Goal: Task Accomplishment & Management: Complete application form

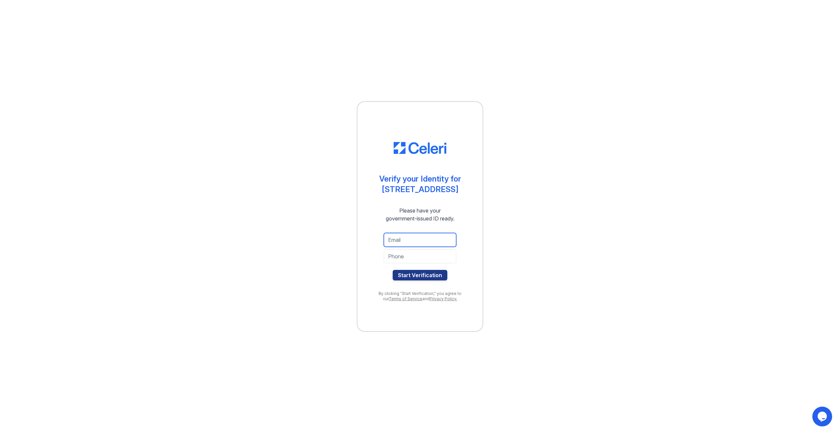
click at [420, 239] on input "email" at bounding box center [420, 240] width 72 height 14
type input "[EMAIL_ADDRESS][DOMAIN_NAME]"
type input "[PHONE_NUMBER]"
click at [424, 274] on button "Start Verification" at bounding box center [420, 275] width 55 height 11
